Goal: Task Accomplishment & Management: Use online tool/utility

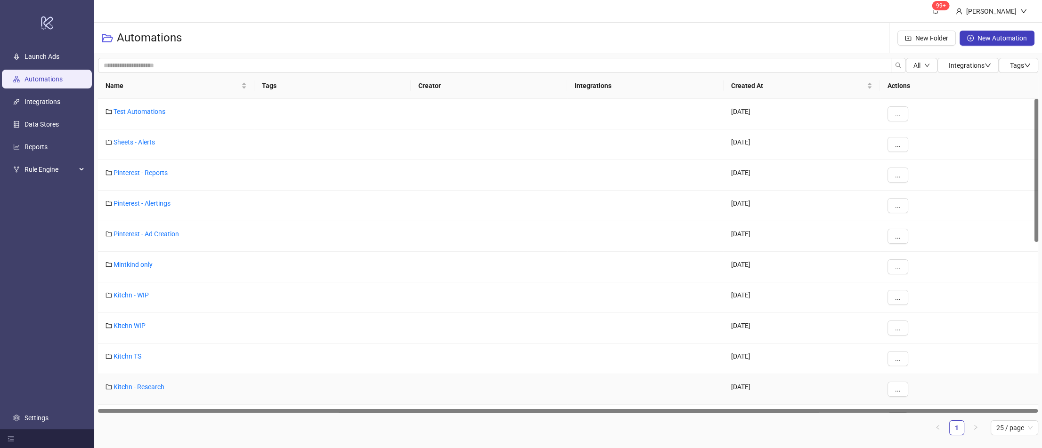
scroll to position [420, 0]
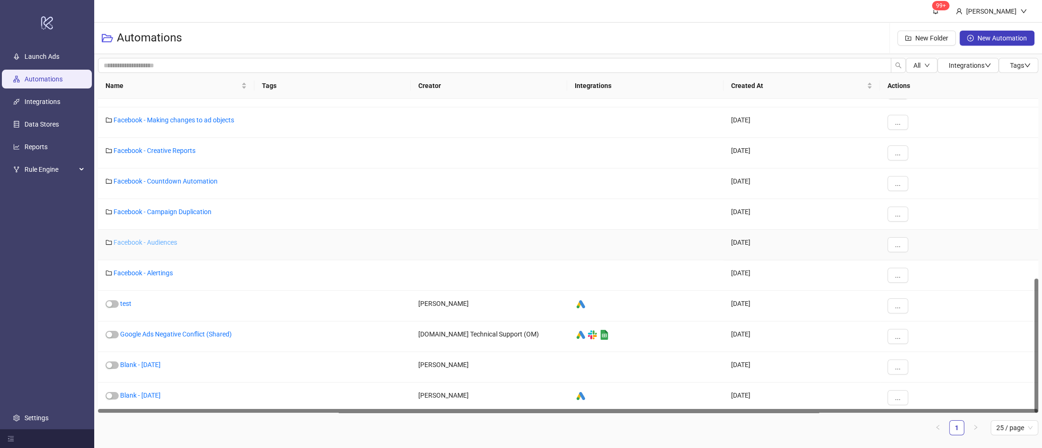
click at [157, 239] on link "Facebook - Audiences" at bounding box center [145, 243] width 64 height 8
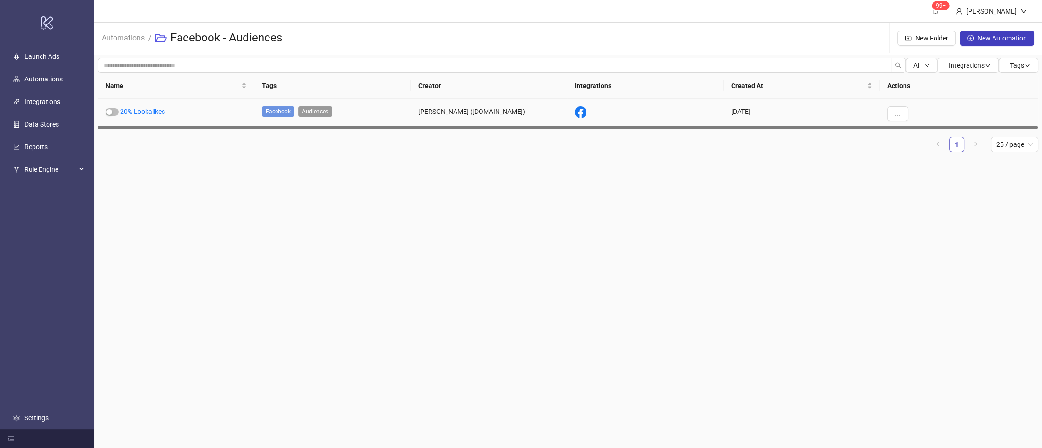
click at [156, 111] on link "20% Lookalikes" at bounding box center [142, 112] width 45 height 8
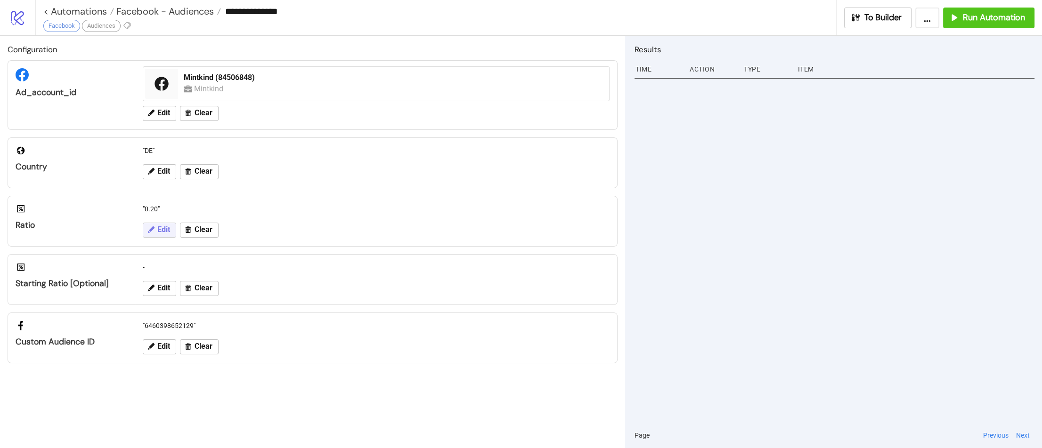
click at [155, 227] on button "Edit" at bounding box center [159, 230] width 33 height 15
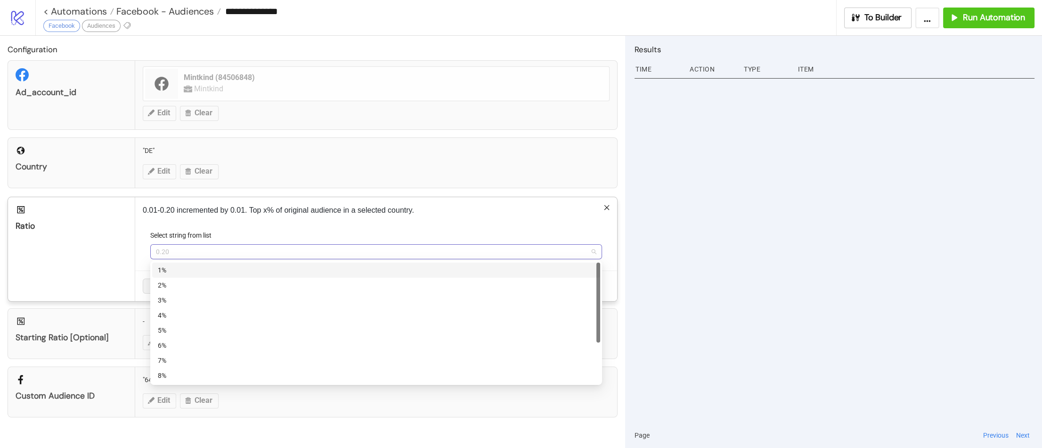
drag, startPoint x: 165, startPoint y: 251, endPoint x: 181, endPoint y: 255, distance: 16.4
click at [165, 251] on span "0.20" at bounding box center [376, 252] width 440 height 14
click at [224, 351] on div "10%" at bounding box center [376, 346] width 448 height 15
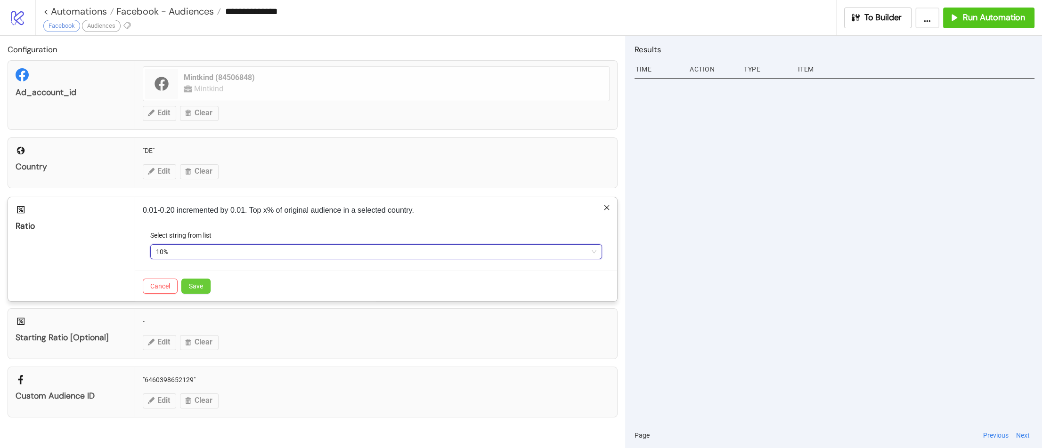
click at [200, 284] on span "Save" at bounding box center [196, 287] width 14 height 8
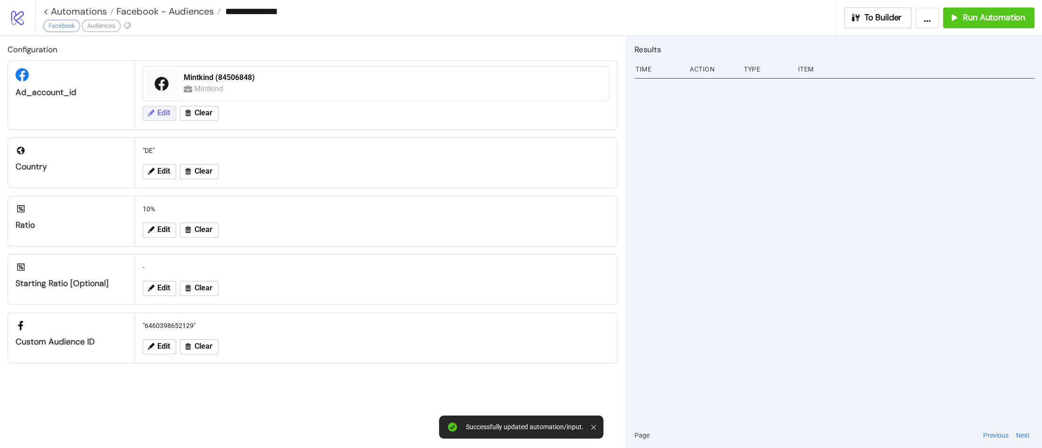
click at [166, 112] on span "Edit" at bounding box center [163, 113] width 13 height 8
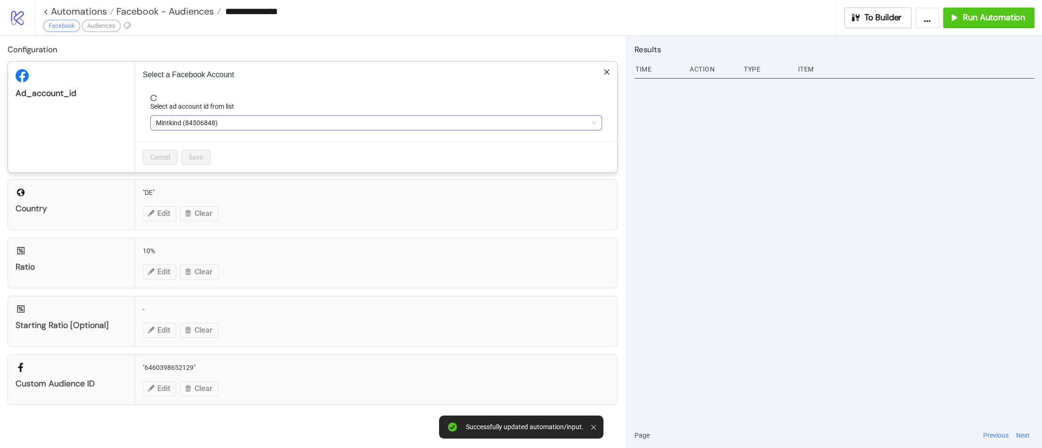
click at [202, 126] on span "Mintkind (84506848)" at bounding box center [376, 123] width 440 height 14
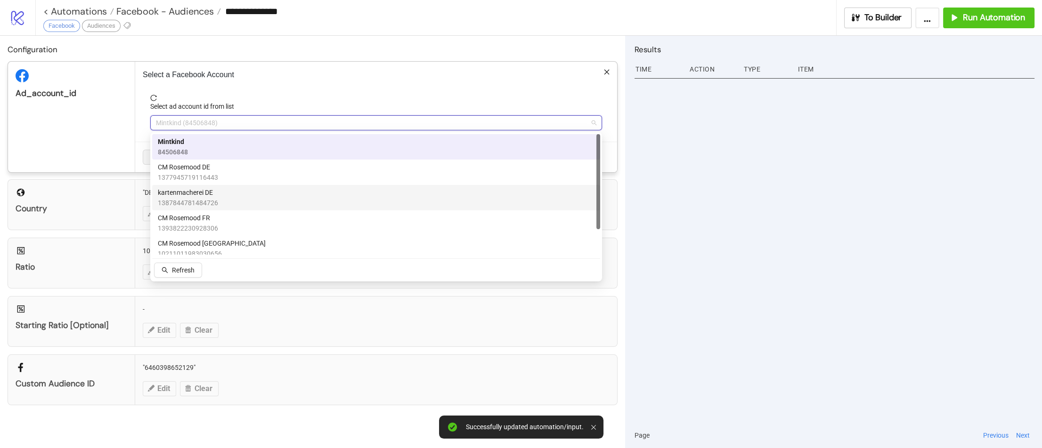
click at [238, 200] on div "kartenmacherei DE 1387844781484726" at bounding box center [376, 197] width 437 height 21
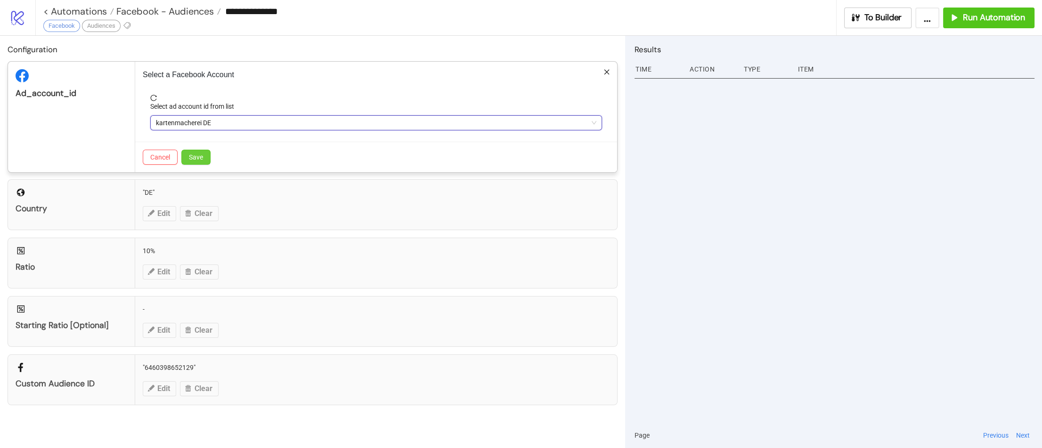
click at [202, 159] on span "Save" at bounding box center [196, 158] width 14 height 8
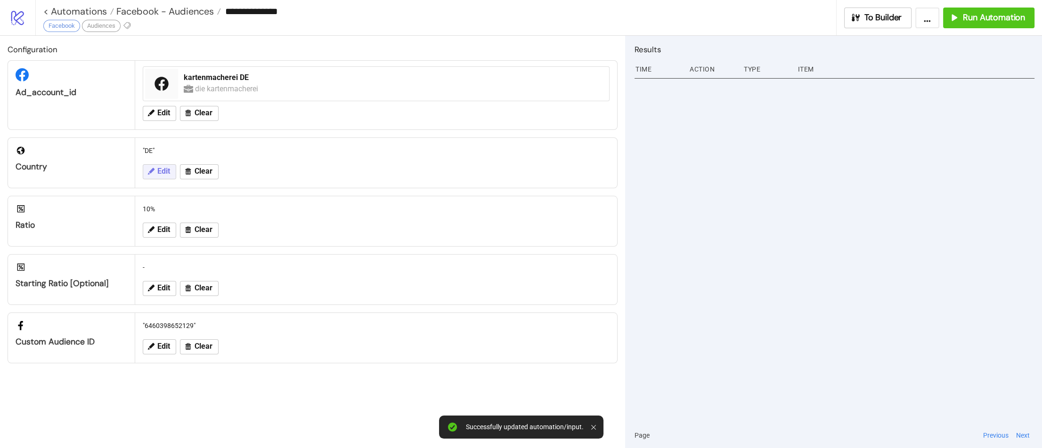
click at [163, 173] on span "Edit" at bounding box center [163, 171] width 13 height 8
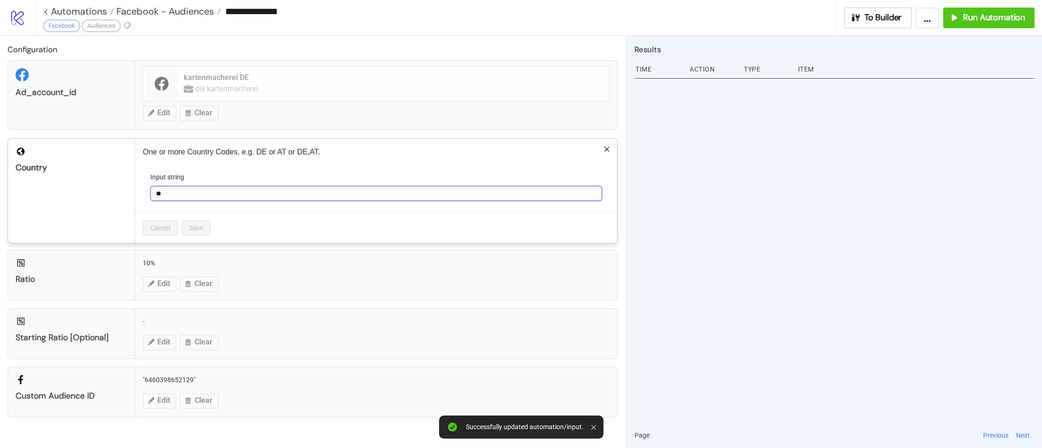
click at [198, 193] on input "**" at bounding box center [376, 193] width 452 height 15
type input "********"
click at [194, 228] on span "Save" at bounding box center [196, 228] width 14 height 8
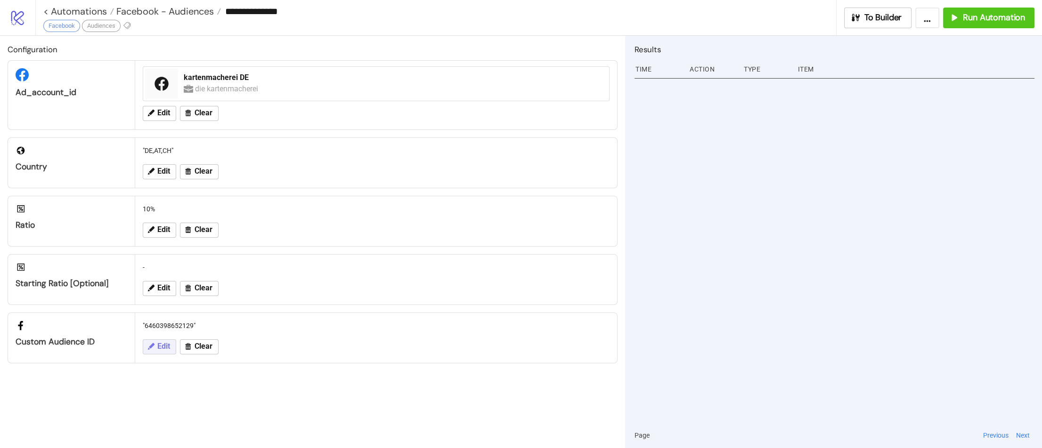
click at [161, 345] on span "Edit" at bounding box center [163, 346] width 13 height 8
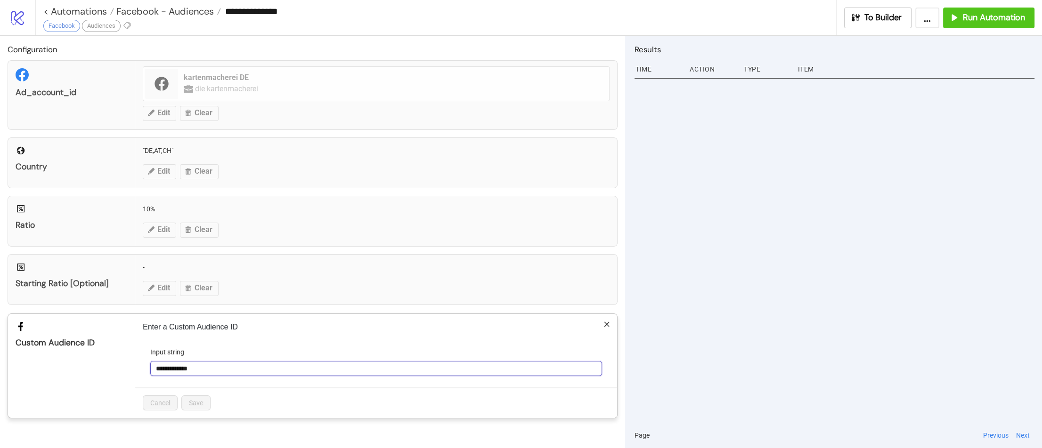
click at [188, 364] on input "**********" at bounding box center [376, 368] width 452 height 15
paste input "text"
type input "**********"
click at [201, 400] on span "Save" at bounding box center [196, 403] width 14 height 8
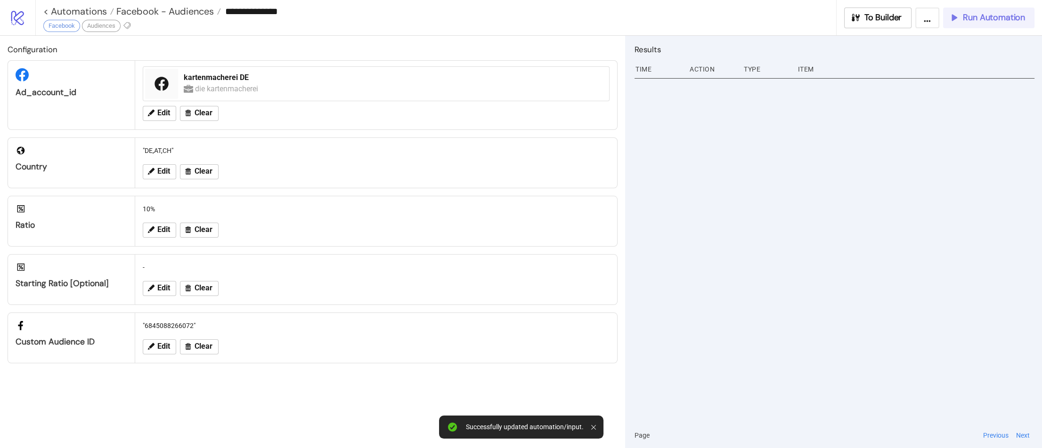
click at [978, 19] on span "Run Automation" at bounding box center [994, 17] width 62 height 11
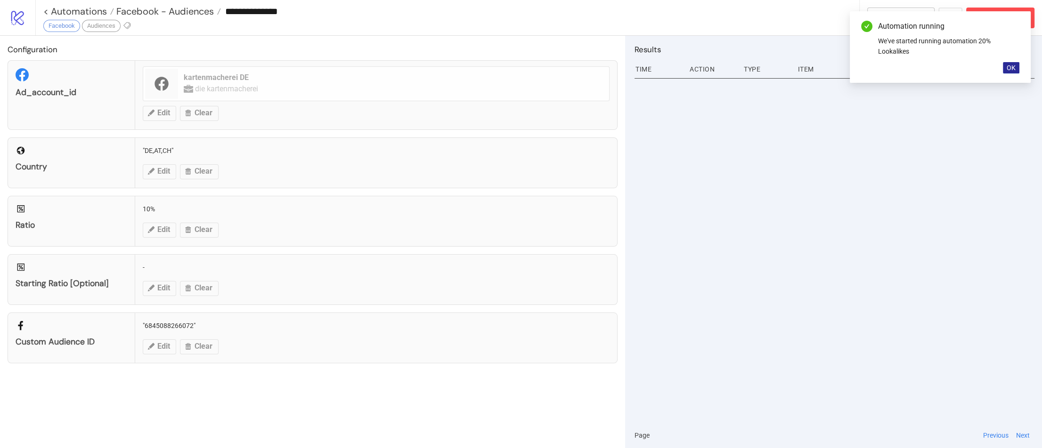
click at [1013, 71] on span "OK" at bounding box center [1010, 68] width 9 height 8
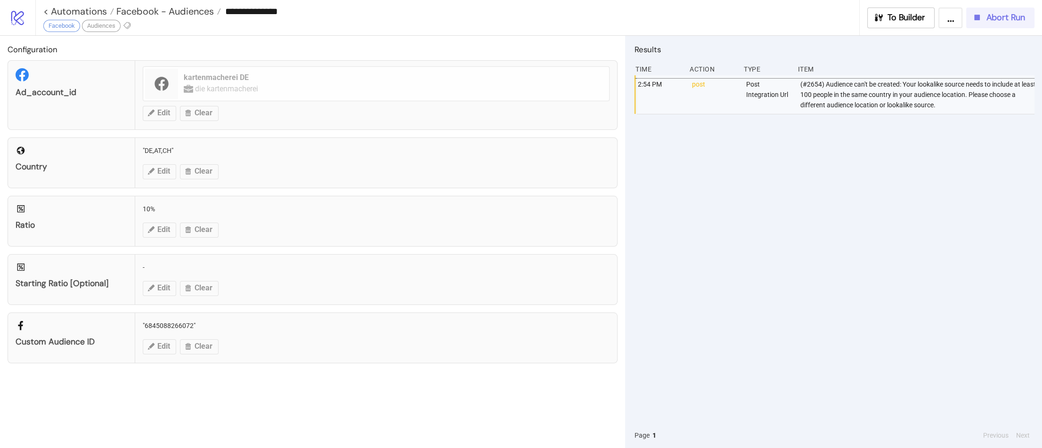
click at [989, 20] on span "Abort Run" at bounding box center [1005, 17] width 39 height 11
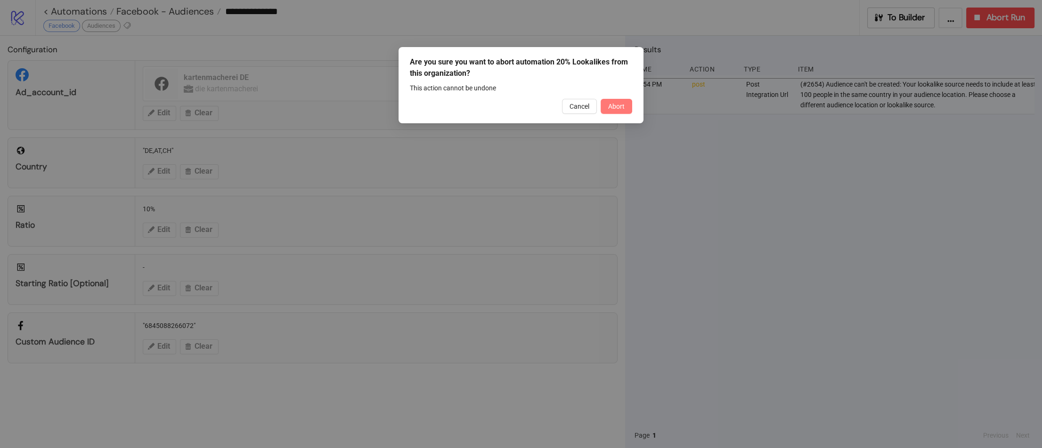
click at [615, 103] on span "Abort" at bounding box center [616, 107] width 16 height 8
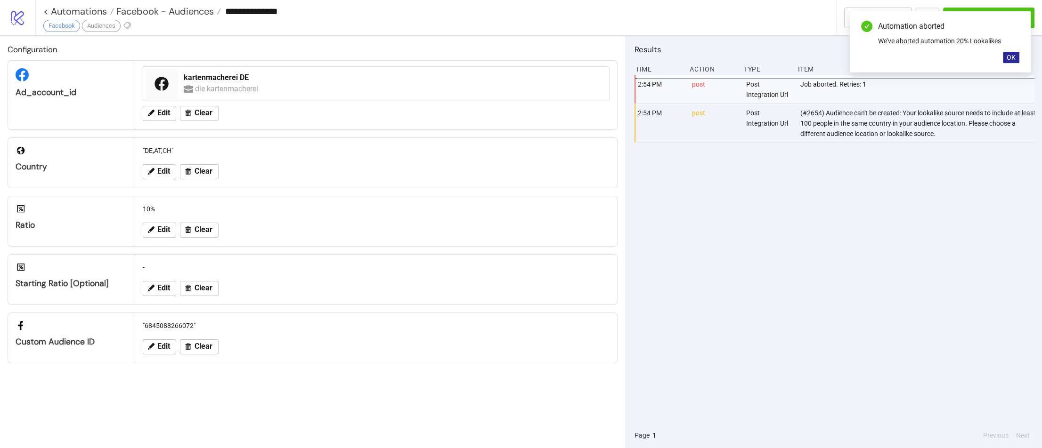
click at [1015, 57] on button "OK" at bounding box center [1011, 57] width 16 height 11
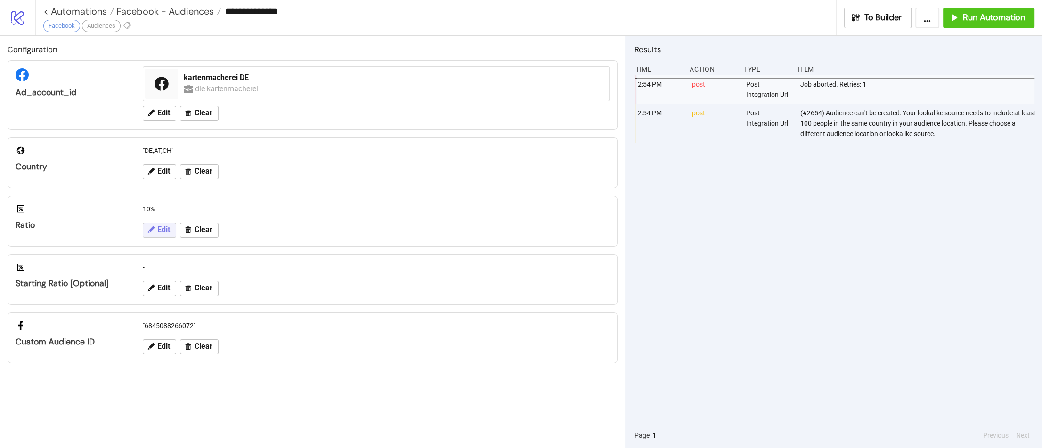
click at [153, 229] on icon at bounding box center [150, 230] width 8 height 8
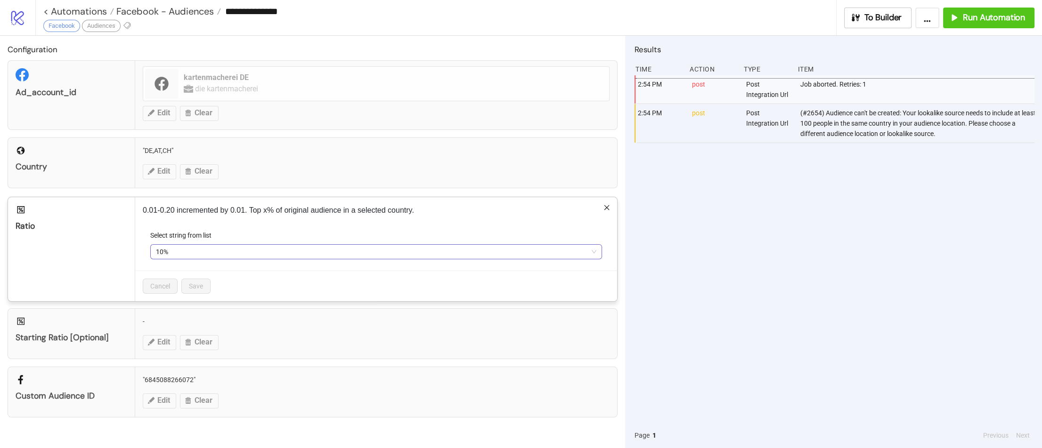
click at [193, 258] on span "10%" at bounding box center [376, 252] width 440 height 14
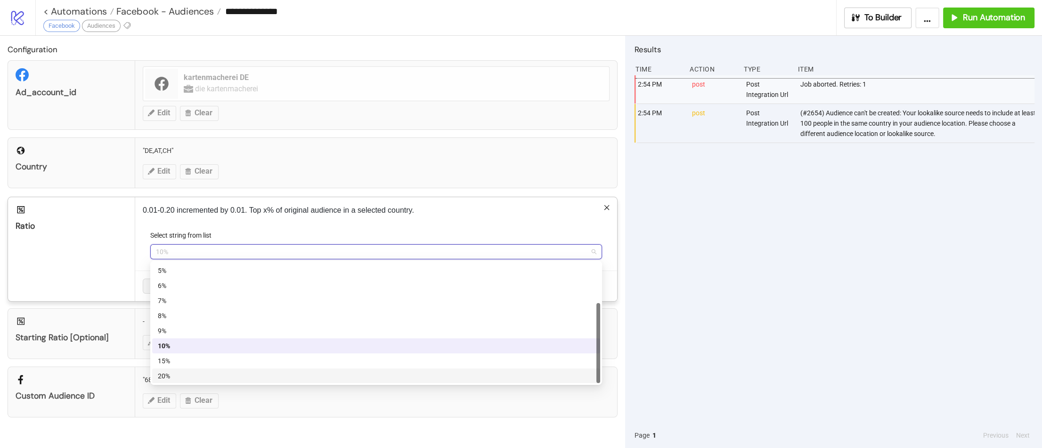
click at [198, 373] on div "20%" at bounding box center [376, 376] width 437 height 10
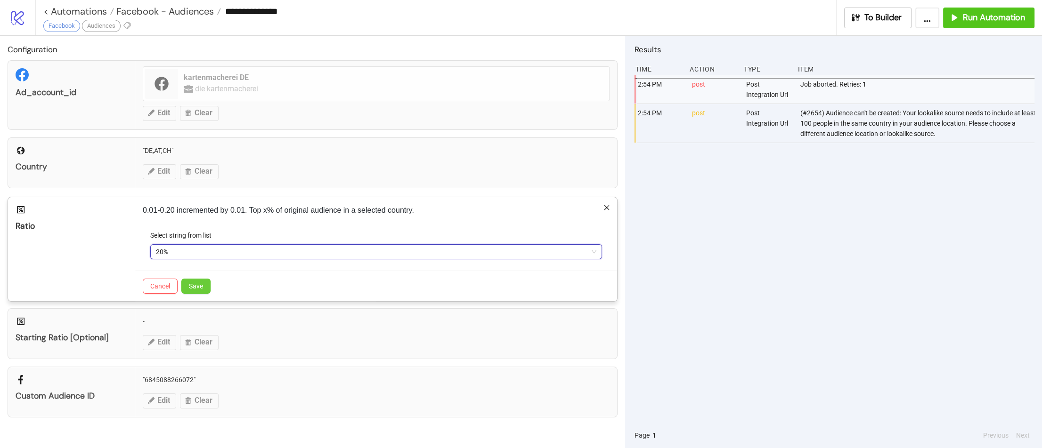
click at [194, 286] on span "Save" at bounding box center [196, 287] width 14 height 8
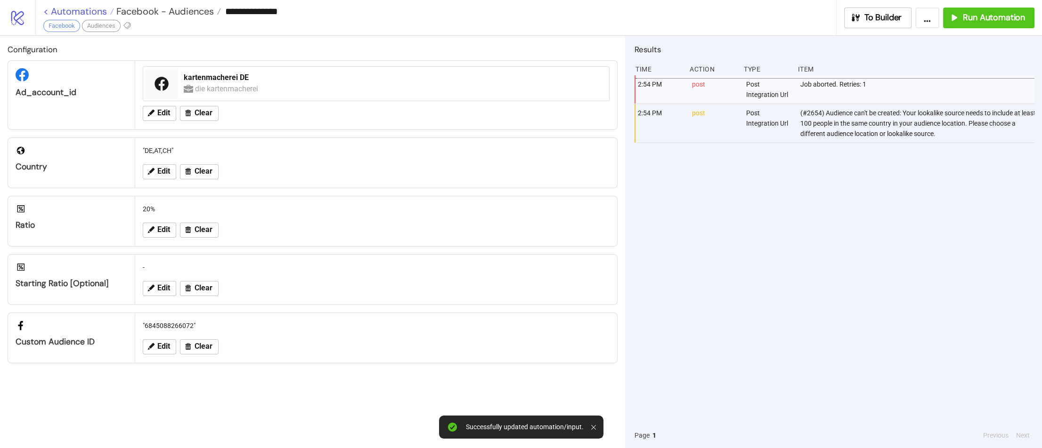
click at [55, 10] on link "< Automations" at bounding box center [78, 11] width 71 height 9
